Goal: Task Accomplishment & Management: Manage account settings

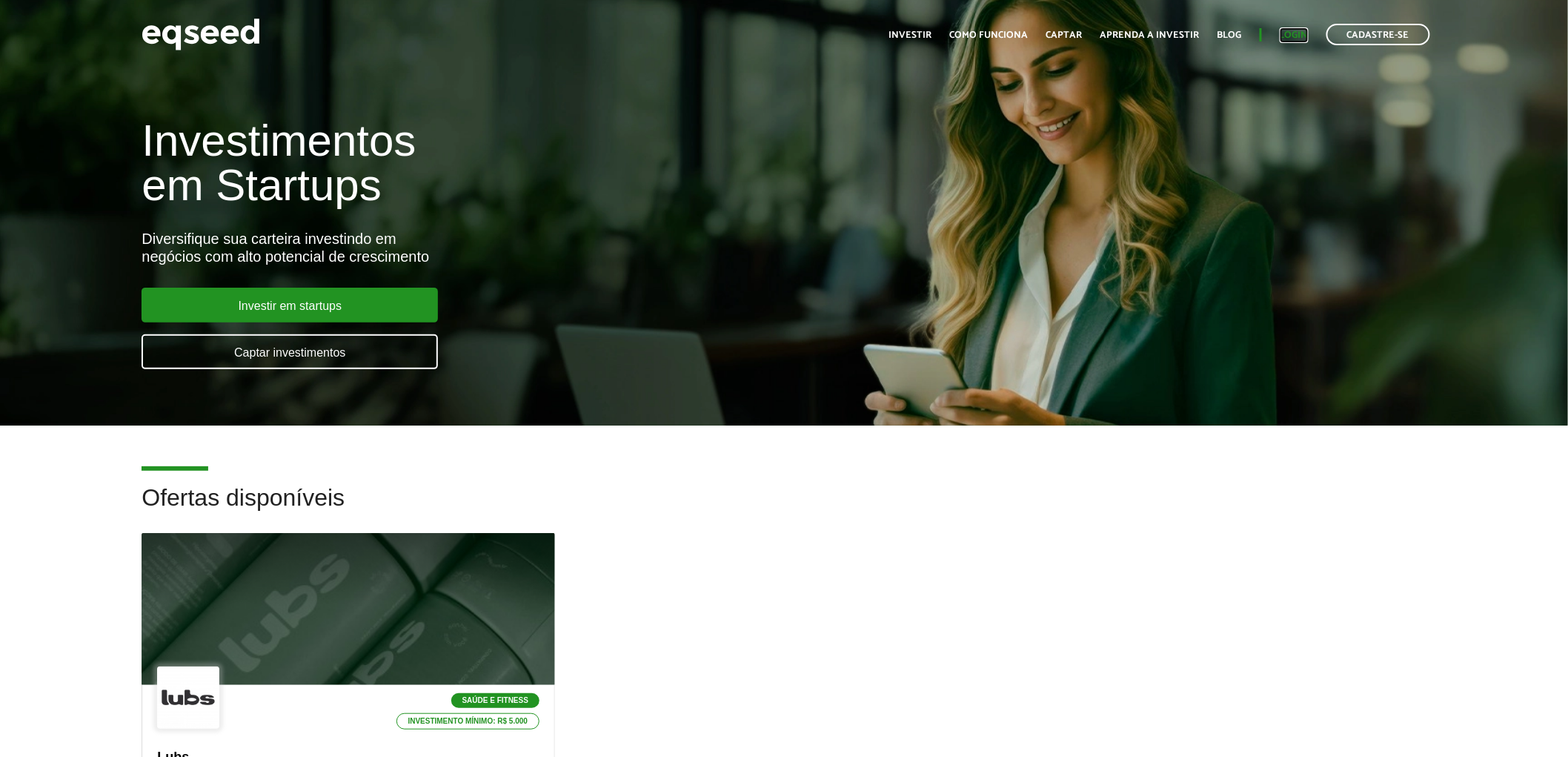
click at [1300, 34] on link "Login" at bounding box center [1295, 34] width 29 height 9
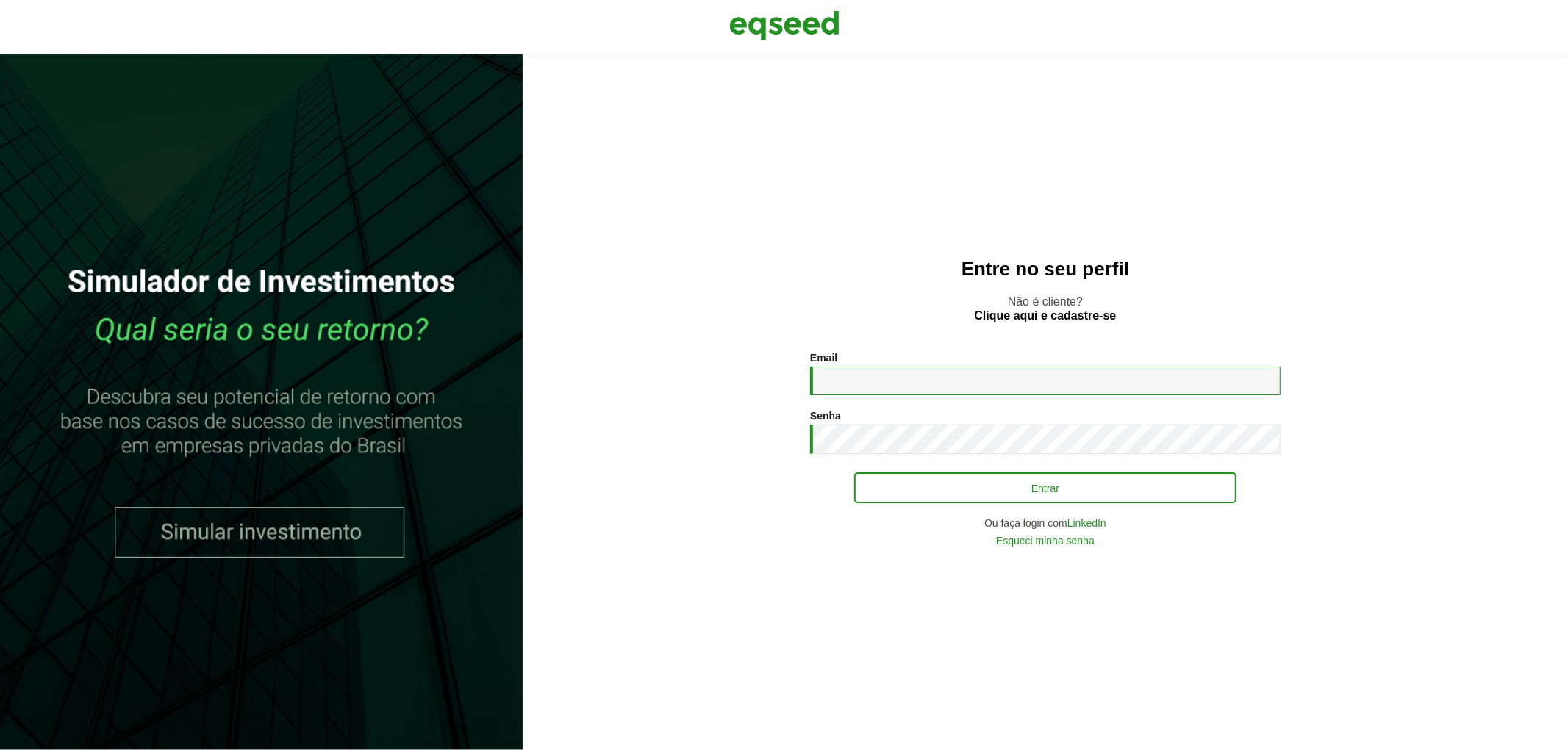
type input "**********"
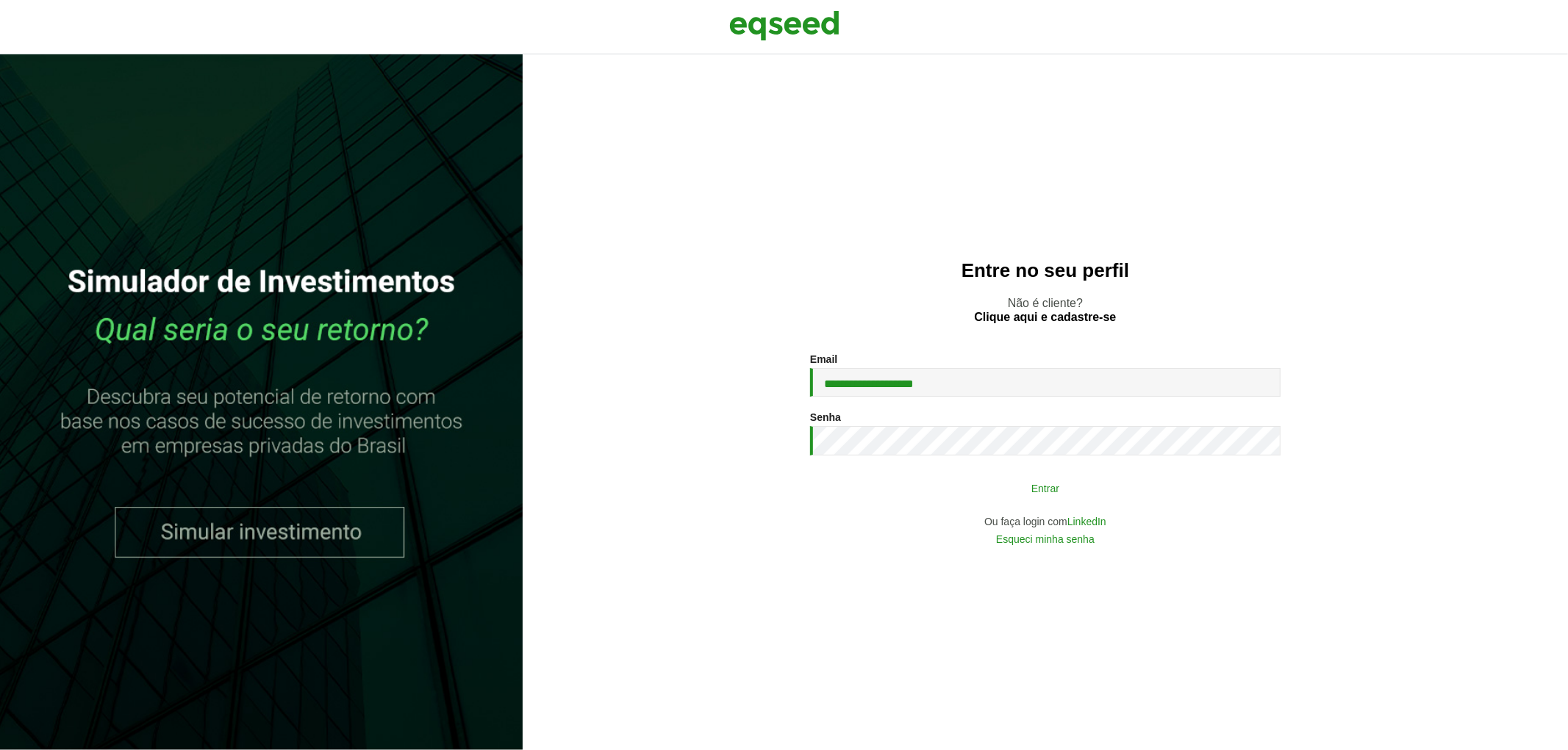
click at [1021, 482] on button "Entrar" at bounding box center [1045, 488] width 382 height 28
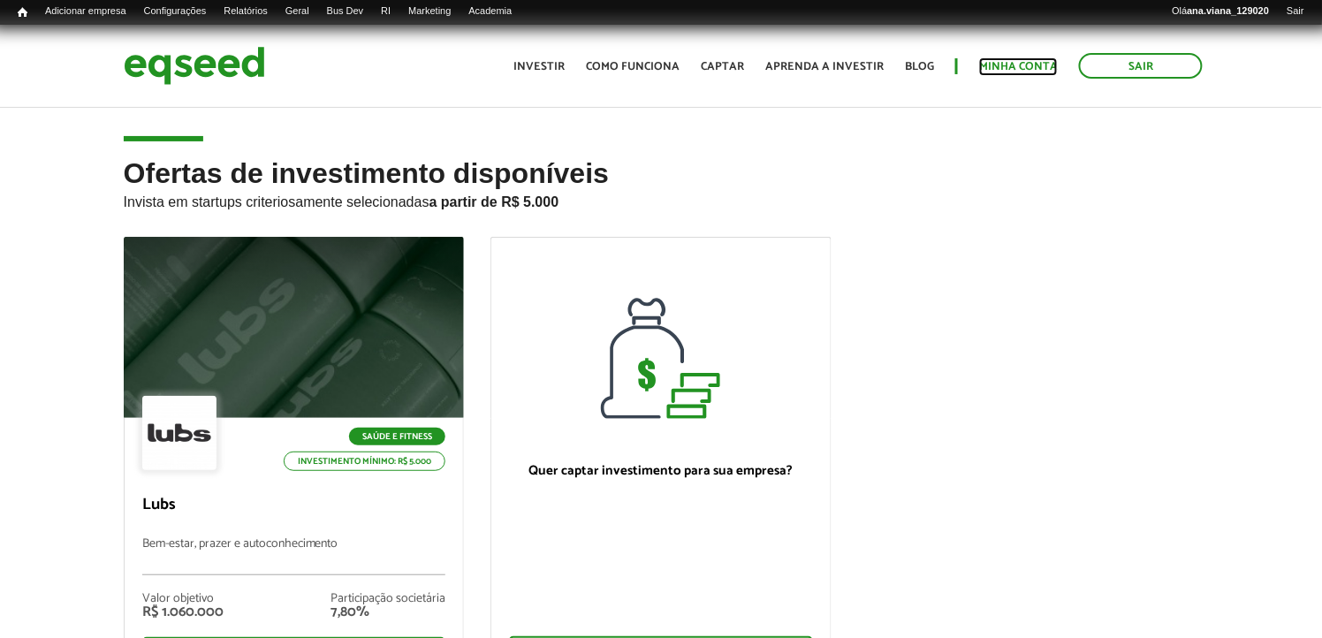
click at [1027, 61] on link "Minha conta" at bounding box center [1018, 66] width 79 height 11
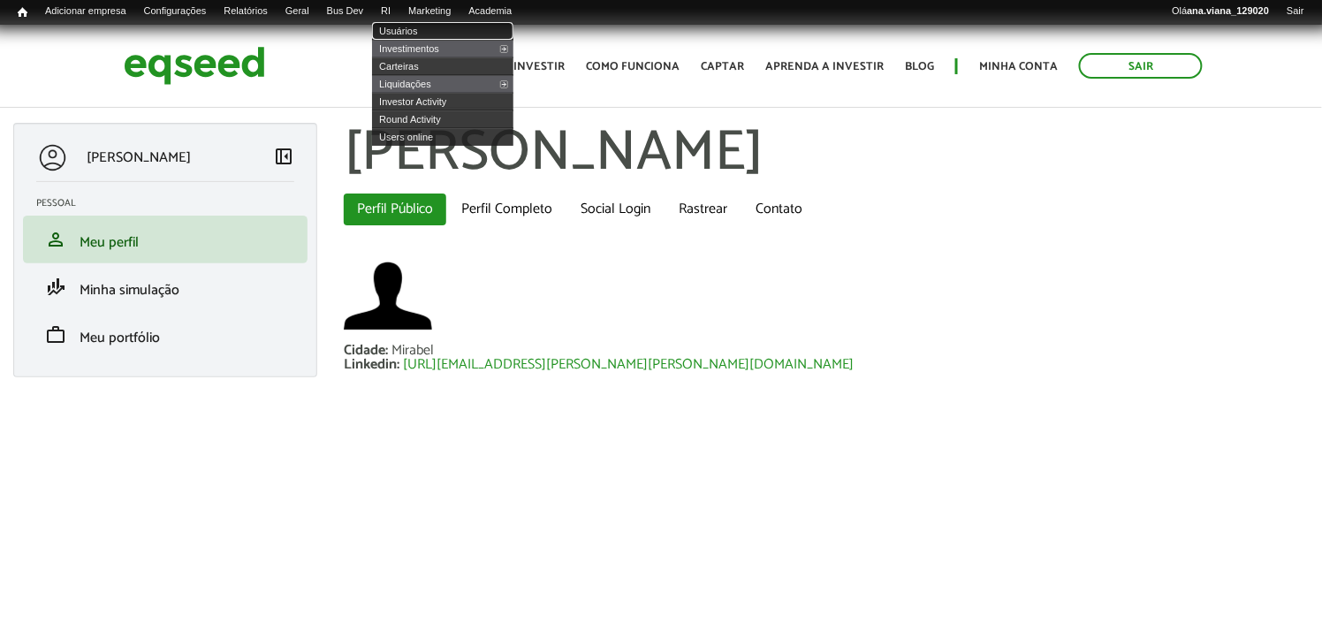
click at [419, 27] on link "Usuários" at bounding box center [442, 31] width 141 height 18
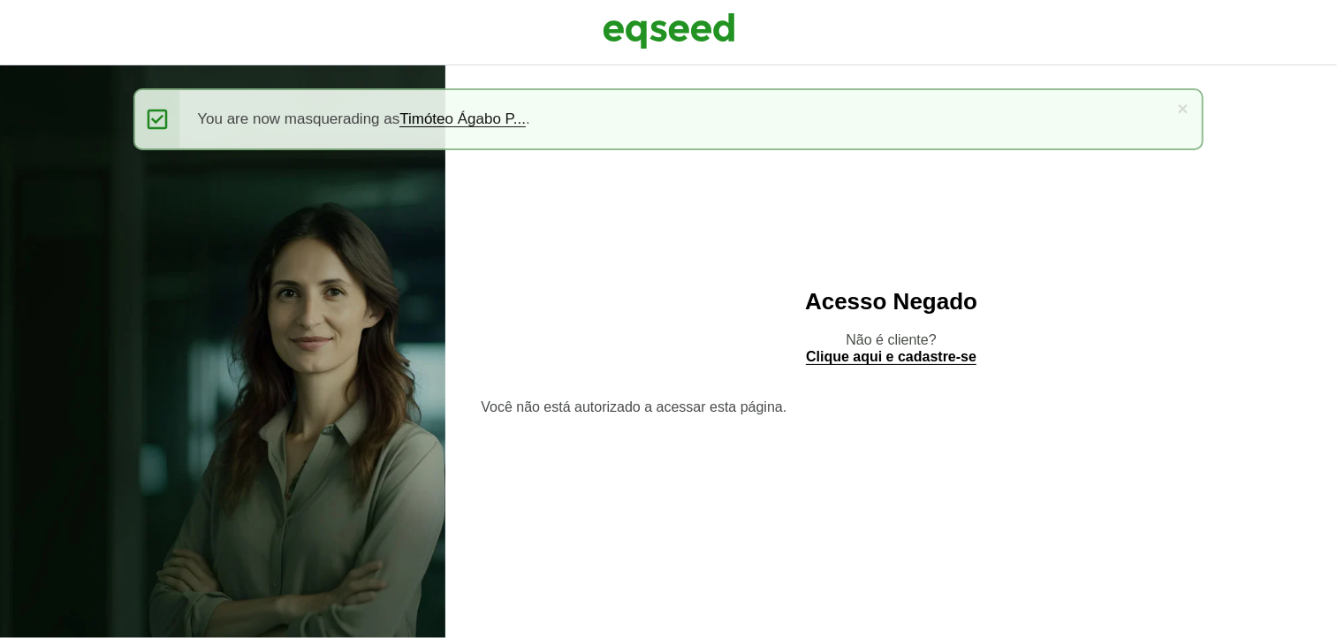
click at [681, 44] on img at bounding box center [669, 31] width 133 height 44
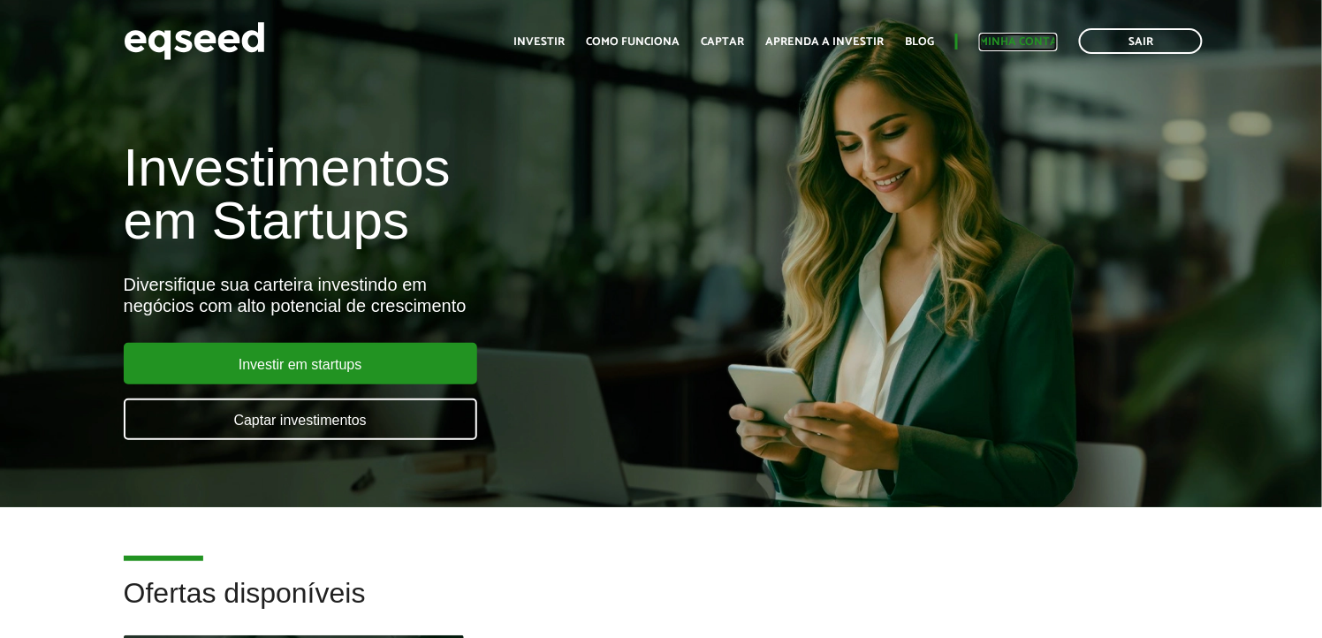
click at [1003, 39] on link "Minha conta" at bounding box center [1018, 41] width 79 height 11
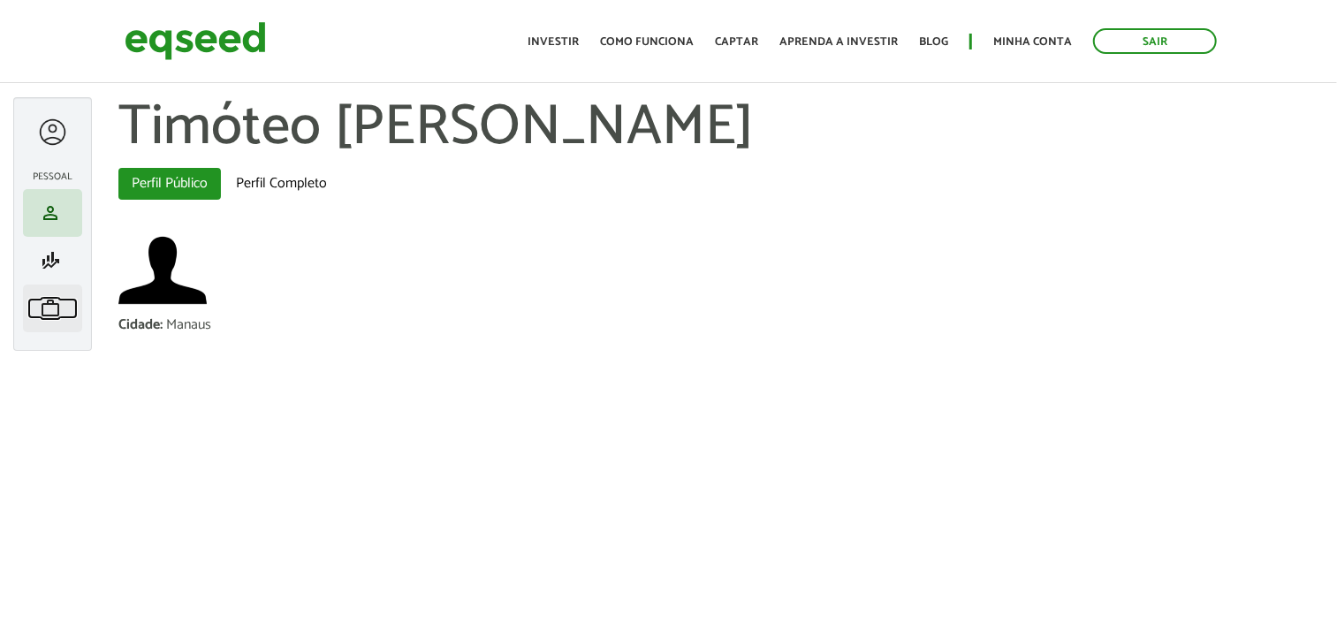
click at [59, 309] on span "work" at bounding box center [50, 308] width 21 height 21
